Goal: Information Seeking & Learning: Learn about a topic

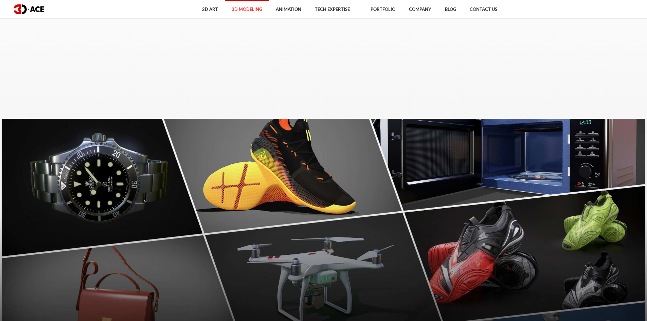
scroll to position [374, 0]
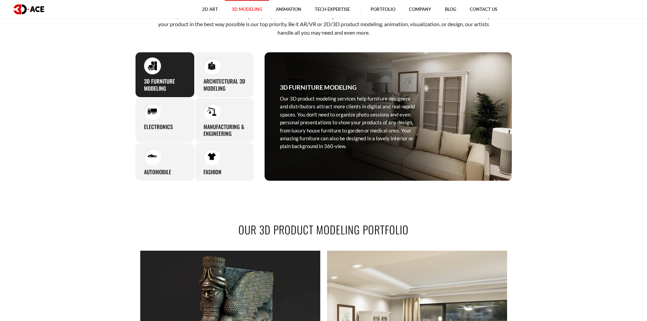
click at [90, 131] on section "OUR 3D PRODUCT MODELING SERVICES As an experienced 3D product modeling company,…" at bounding box center [323, 85] width 647 height 234
click at [67, 159] on section "OUR 3D PRODUCT MODELING SERVICES As an experienced 3D product modeling company,…" at bounding box center [323, 85] width 647 height 234
click at [68, 156] on section "OUR 3D PRODUCT MODELING SERVICES As an experienced 3D product modeling company,…" at bounding box center [323, 85] width 647 height 234
click at [43, 115] on section "OUR 3D PRODUCT MODELING SERVICES As an experienced 3D product modeling company,…" at bounding box center [323, 85] width 647 height 234
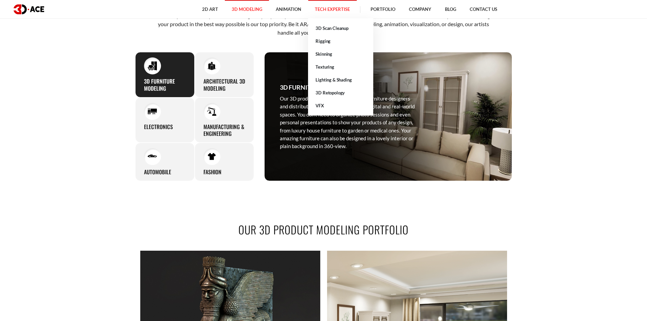
click at [338, 8] on link "Tech Expertise" at bounding box center [332, 9] width 49 height 19
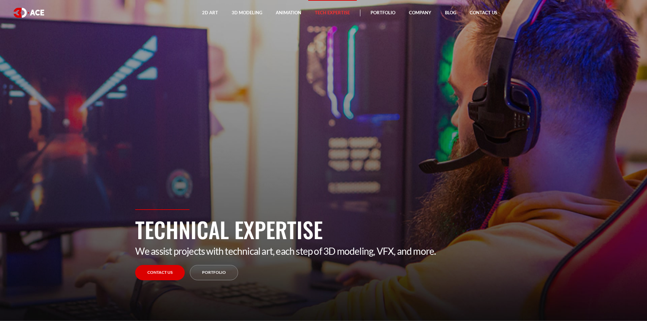
click at [78, 136] on section "Technical Expertise We assist projects with technical art, each step of 3D mode…" at bounding box center [323, 160] width 647 height 321
click at [203, 101] on section "Technical Expertise We assist projects with technical art, each step of 3D mode…" at bounding box center [323, 160] width 647 height 321
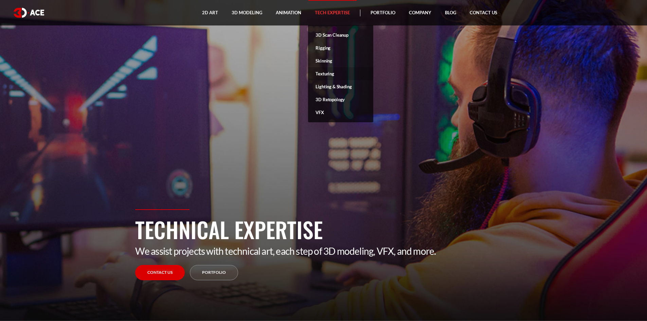
click at [324, 73] on link "Texturing" at bounding box center [340, 73] width 65 height 13
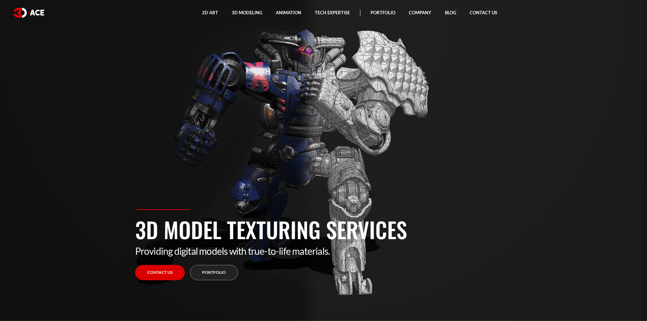
click at [182, 87] on section "3D Model Texturing Services Providing digital models with true-to-life material…" at bounding box center [323, 160] width 647 height 321
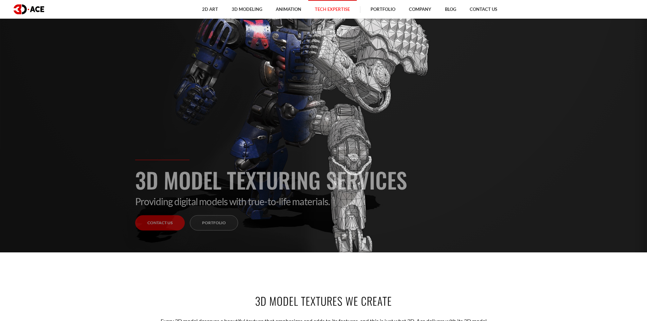
scroll to position [68, 0]
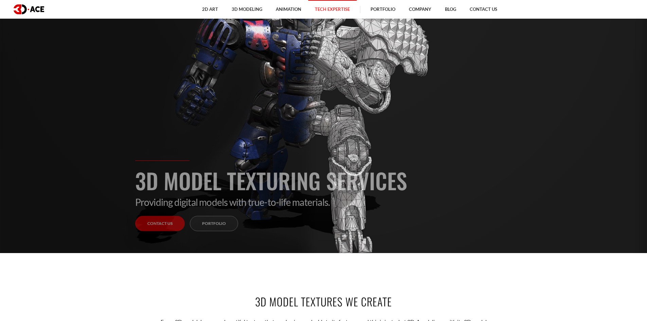
drag, startPoint x: 138, startPoint y: 175, endPoint x: 423, endPoint y: 183, distance: 284.9
click at [423, 183] on h1 "3D Model Texturing Services" at bounding box center [323, 181] width 377 height 32
copy h1 "3D Model Texturing Services"
click at [57, 154] on section "3D Model Texturing Services Providing digital models with true-to-life material…" at bounding box center [323, 92] width 647 height 321
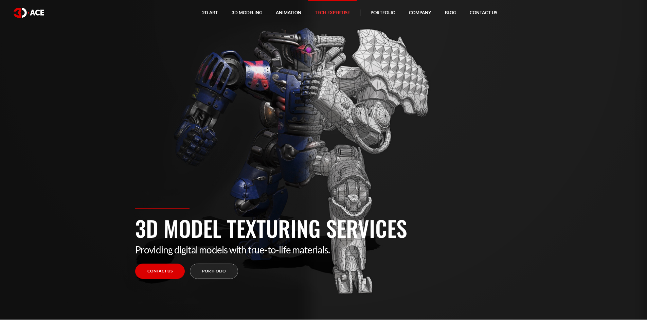
scroll to position [0, 0]
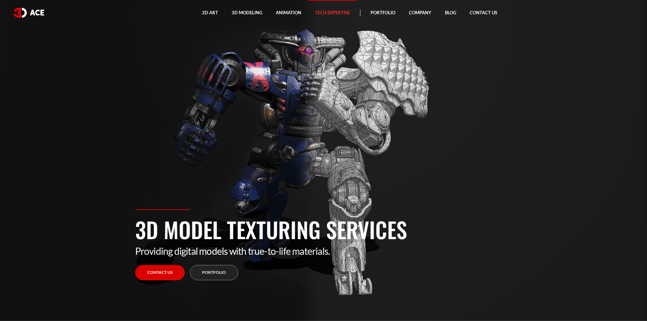
click at [105, 179] on section "3D Model Texturing Services Providing digital models with true-to-life material…" at bounding box center [323, 160] width 647 height 321
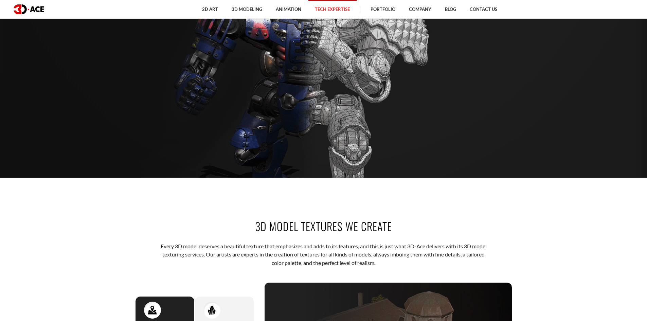
scroll to position [238, 0]
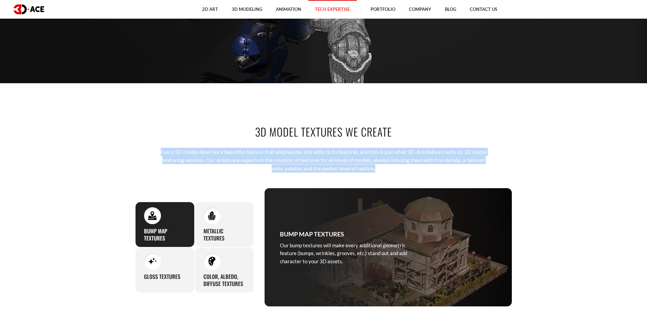
drag, startPoint x: 157, startPoint y: 151, endPoint x: 397, endPoint y: 170, distance: 241.1
click at [397, 170] on p "Every 3D model deserves a beautiful texture that emphasizes and adds to its fea…" at bounding box center [323, 160] width 335 height 25
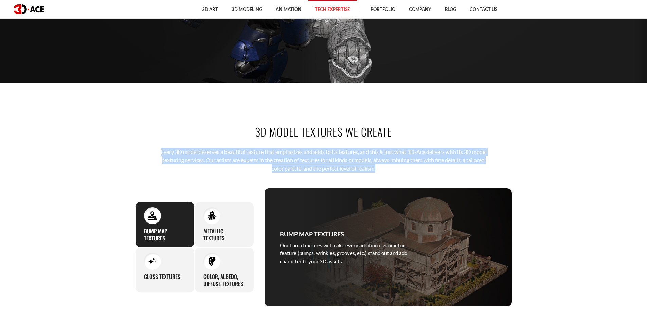
scroll to position [306, 0]
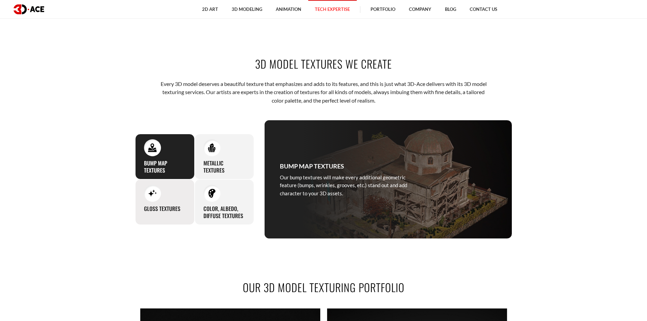
click at [168, 205] on h3 "Gloss textures" at bounding box center [162, 208] width 36 height 7
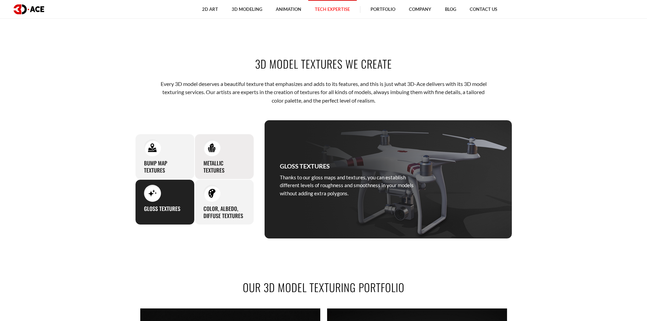
click at [222, 161] on h3 "Metallic textures" at bounding box center [225, 167] width 42 height 14
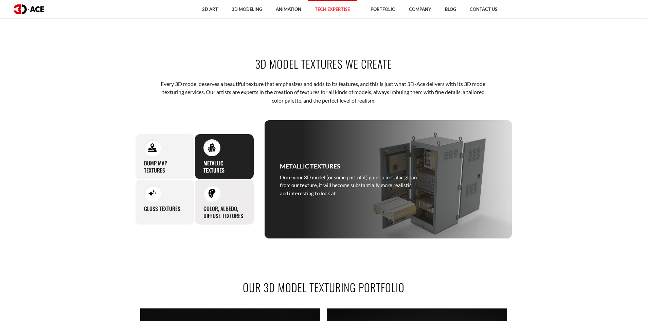
click at [224, 195] on div "Color, albedo, diffuse textures These additional texture types can help your mo…" at bounding box center [224, 202] width 59 height 46
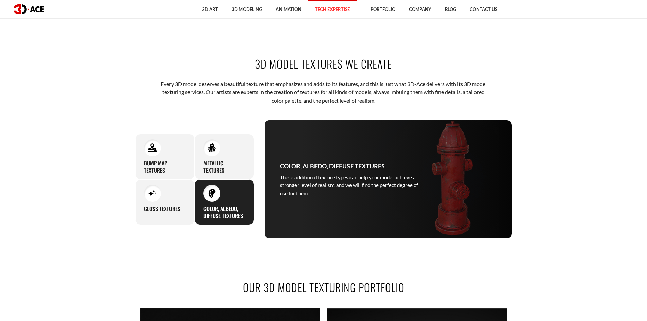
click at [81, 185] on section "3D Model Textures We Create Every 3D model deserves a beautiful texture that em…" at bounding box center [323, 148] width 647 height 224
click at [151, 155] on div at bounding box center [152, 147] width 17 height 17
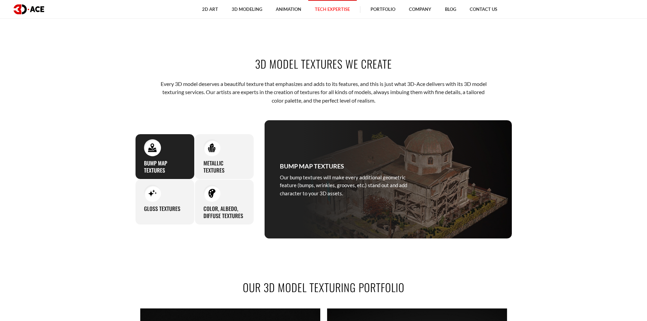
click at [98, 164] on section "3D Model Textures We Create Every 3D model deserves a beautiful texture that em…" at bounding box center [323, 148] width 647 height 224
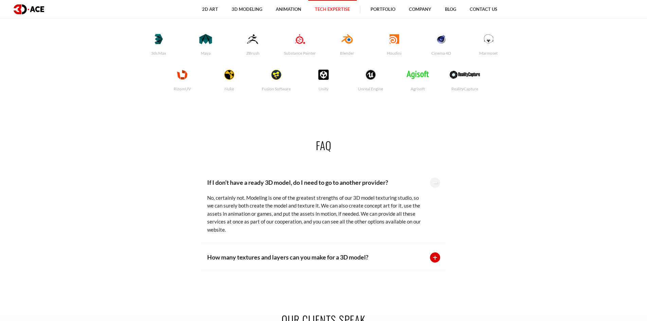
scroll to position [1496, 0]
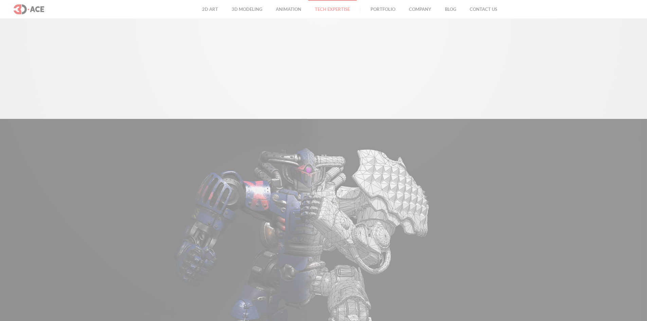
scroll to position [1476, 0]
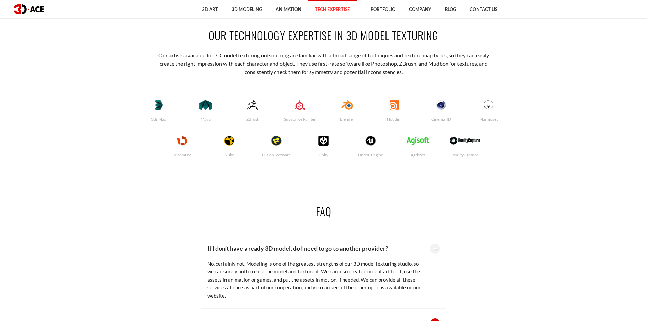
click at [134, 185] on div "FAQ If I don’t have a ready 3D model, do I need to go to another provider? No, …" at bounding box center [323, 270] width 387 height 174
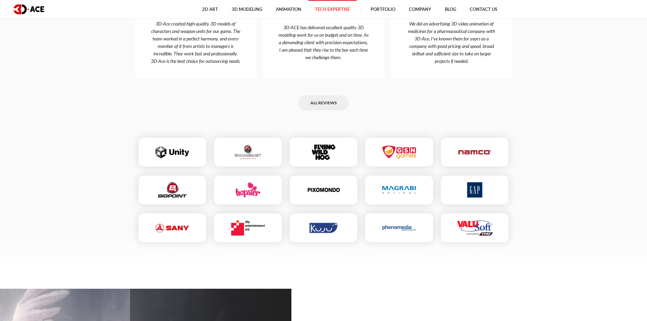
scroll to position [1952, 0]
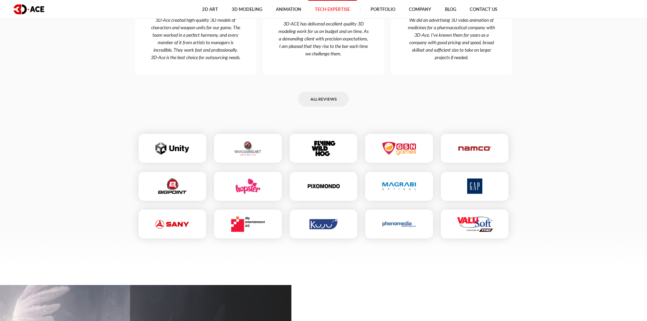
click at [92, 183] on section "Our clients speak Check out what our clients have to say about our company and …" at bounding box center [323, 73] width 647 height 383
click at [89, 183] on section "Our clients speak Check out what our clients have to say about our company and …" at bounding box center [323, 73] width 647 height 383
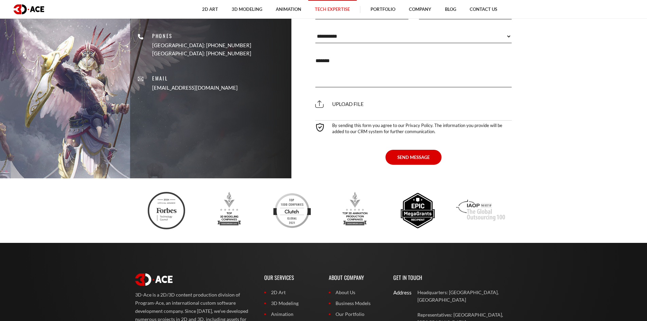
scroll to position [2326, 0]
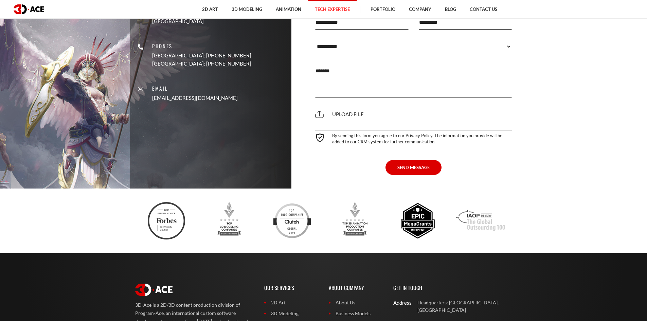
click at [109, 175] on section "Contact Details Address Headquarters: Nicosia, Cyprus Representatives: USA, Can…" at bounding box center [323, 50] width 647 height 278
click at [74, 235] on section at bounding box center [323, 221] width 647 height 65
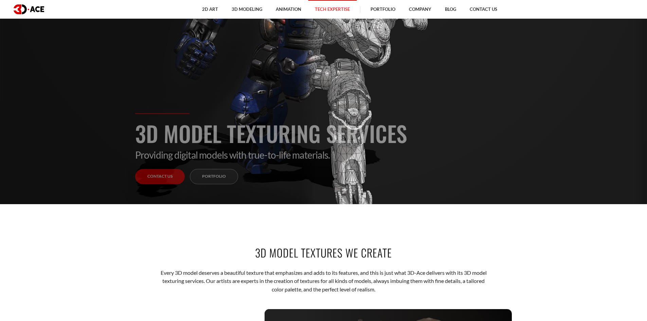
scroll to position [0, 0]
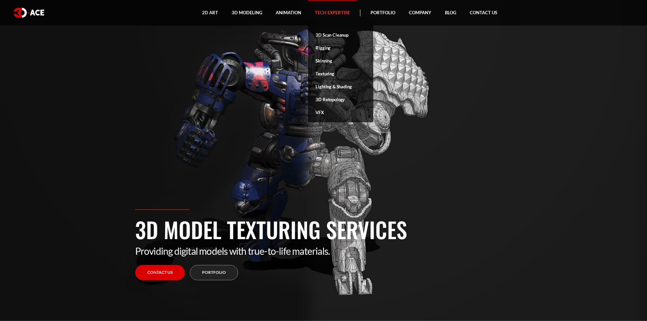
click at [329, 74] on link "Texturing" at bounding box center [340, 73] width 65 height 13
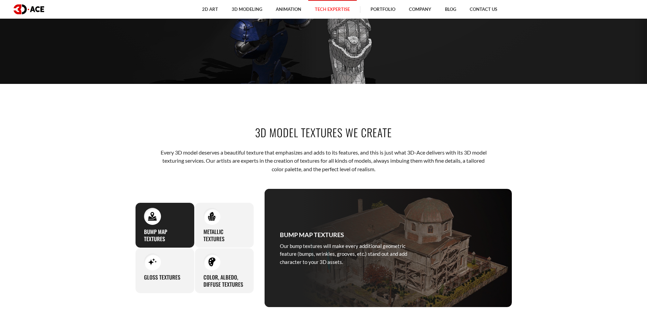
scroll to position [238, 0]
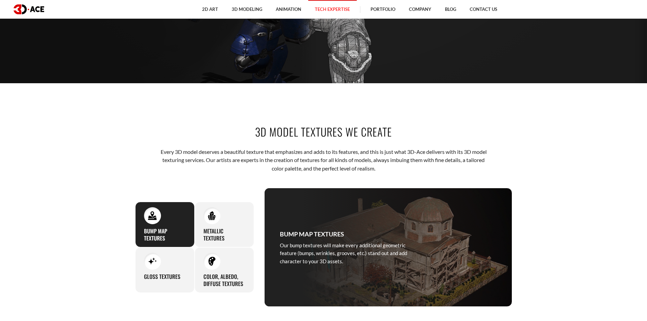
click at [251, 141] on div "3D Model Textures We Create Every 3D model deserves a beautiful texture that em…" at bounding box center [323, 216] width 387 height 224
click at [375, 117] on div "3D Model Textures We Create Every 3D model deserves a beautiful texture that em…" at bounding box center [323, 216] width 387 height 224
click at [396, 106] on div "3D Model Textures We Create Every 3D model deserves a beautiful texture that em…" at bounding box center [323, 216] width 387 height 224
click at [393, 106] on div "3D Model Textures We Create Every 3D model deserves a beautiful texture that em…" at bounding box center [323, 216] width 387 height 224
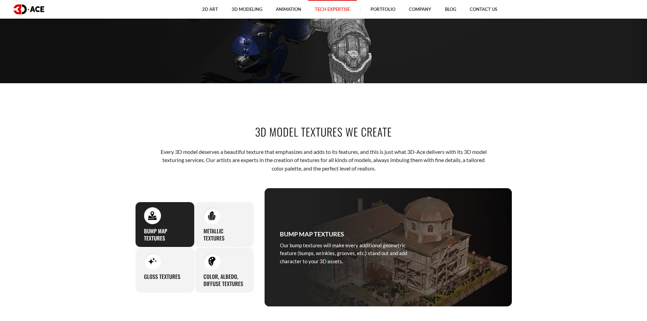
click at [194, 119] on div "3D Model Textures We Create Every 3D model deserves a beautiful texture that em…" at bounding box center [323, 216] width 387 height 224
click at [197, 113] on div "3D Model Textures We Create Every 3D model deserves a beautiful texture that em…" at bounding box center [323, 216] width 387 height 224
